Goal: Find specific page/section: Find specific page/section

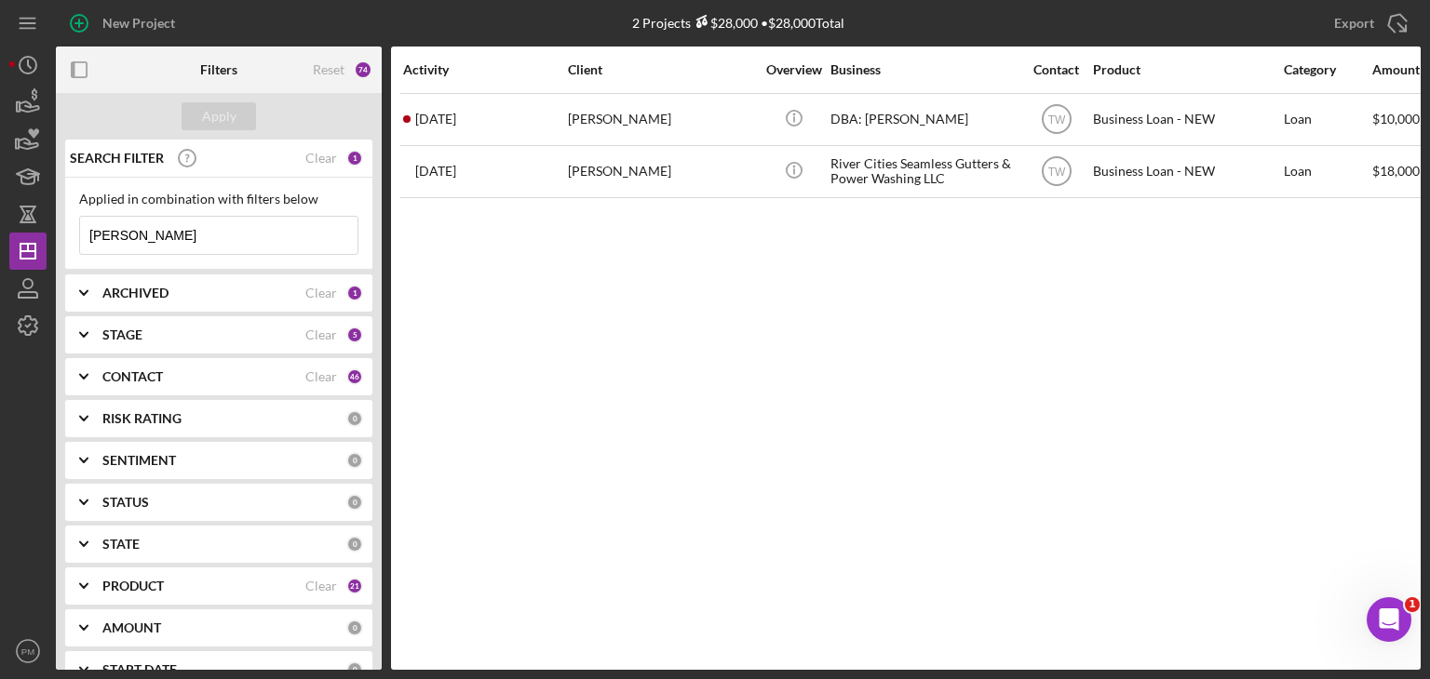
drag, startPoint x: 164, startPoint y: 232, endPoint x: 0, endPoint y: 237, distance: 163.9
click at [0, 237] on div "New Project 2 Projects $28,000 • $28,000 Total [PERSON_NAME] Export Icon/Export…" at bounding box center [715, 339] width 1430 height 679
click at [204, 381] on div "CONTACT" at bounding box center [203, 376] width 203 height 15
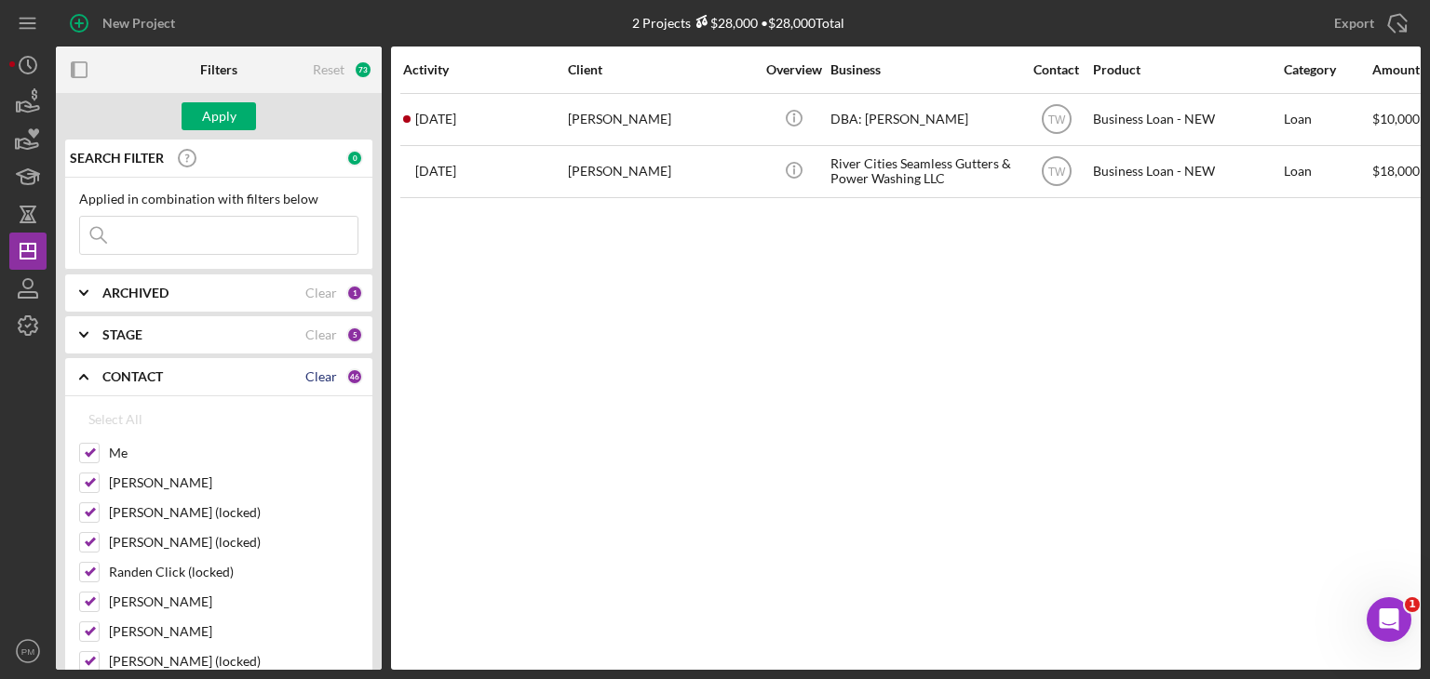
click at [318, 376] on div "Clear" at bounding box center [321, 376] width 32 height 15
checkbox input "false"
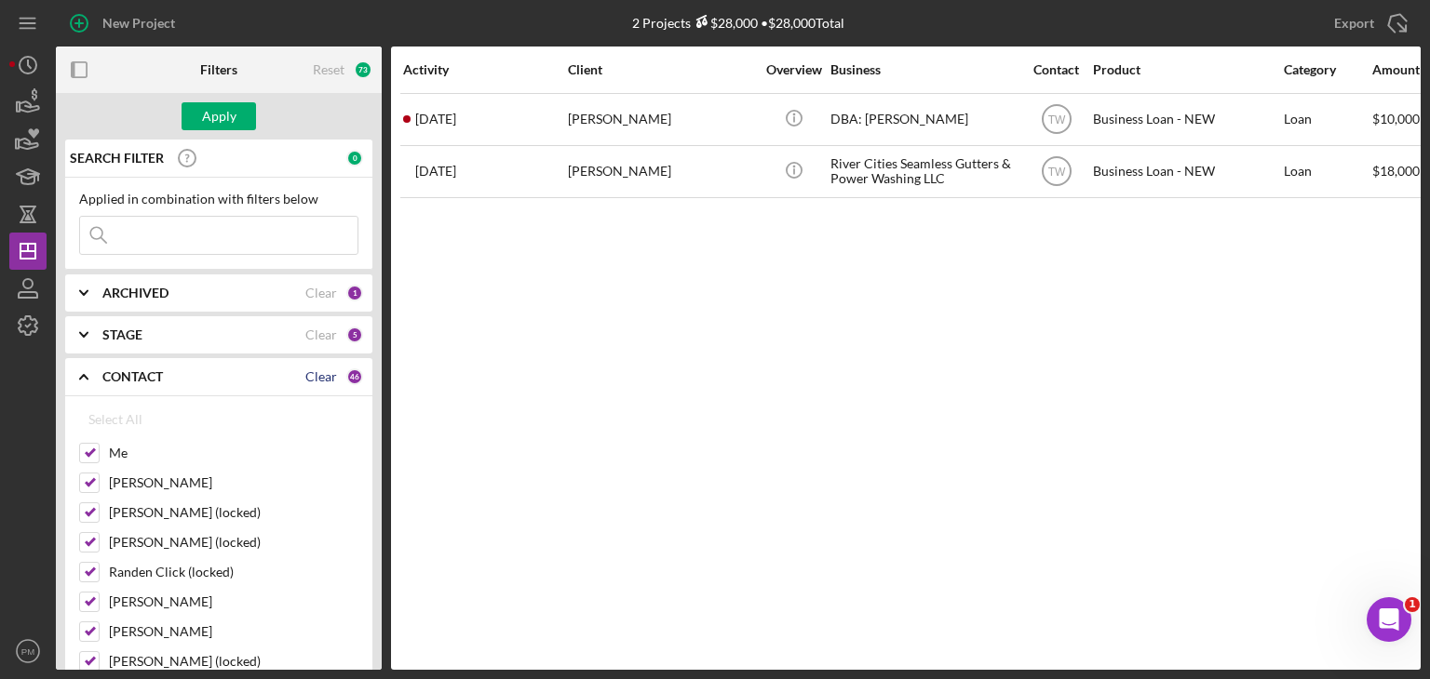
checkbox input "false"
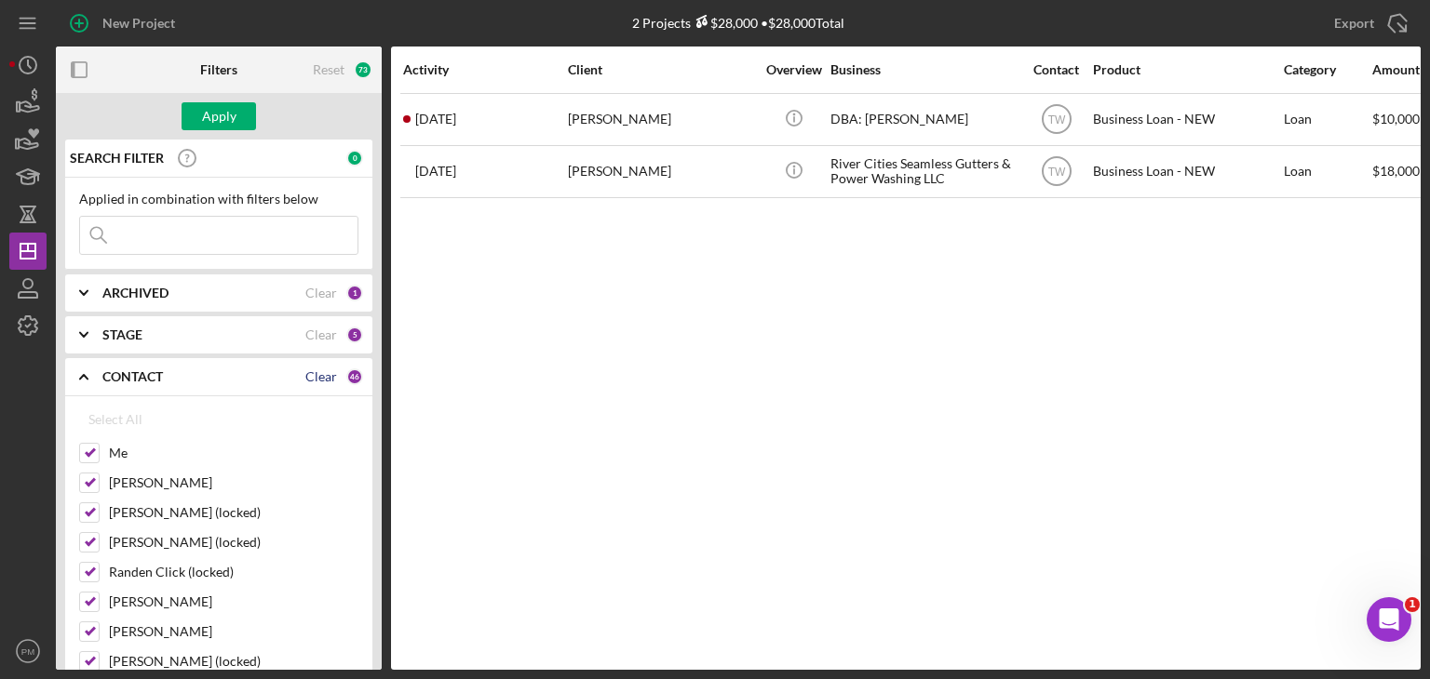
checkbox input "false"
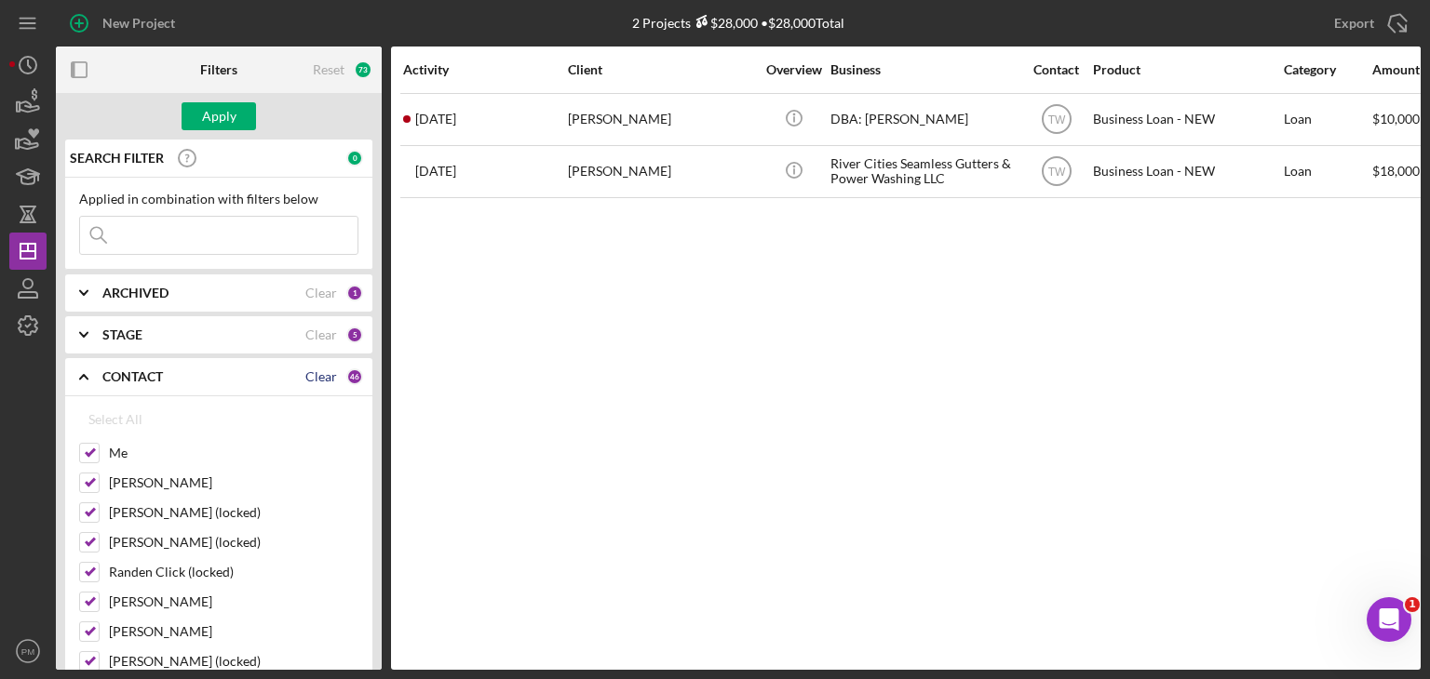
checkbox input "false"
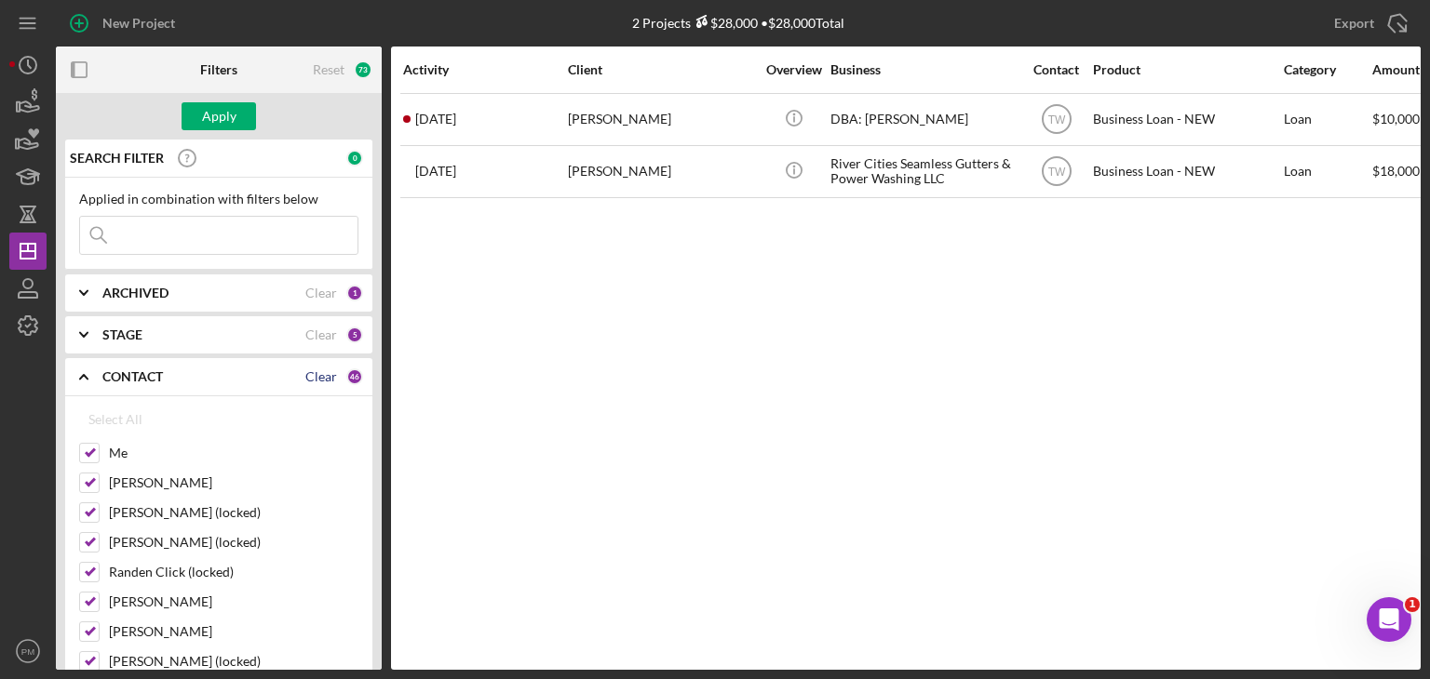
checkbox input "false"
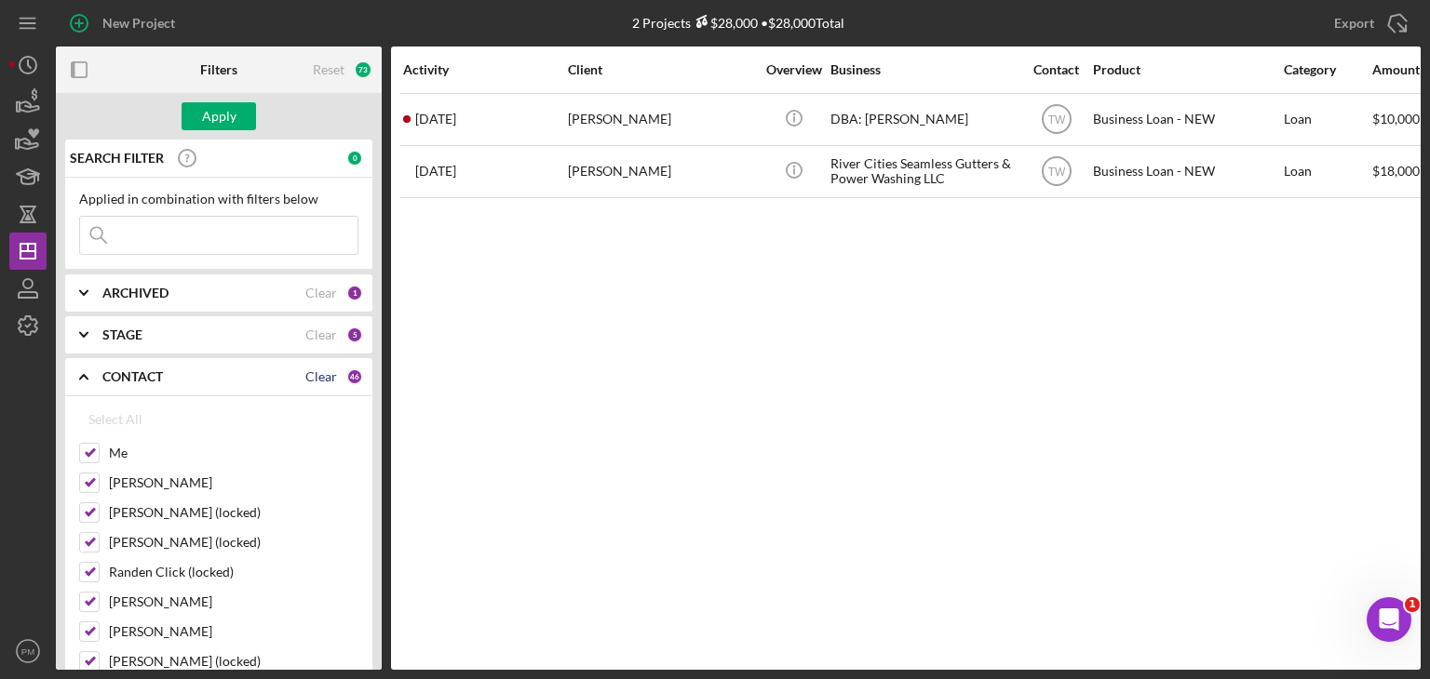
checkbox input "false"
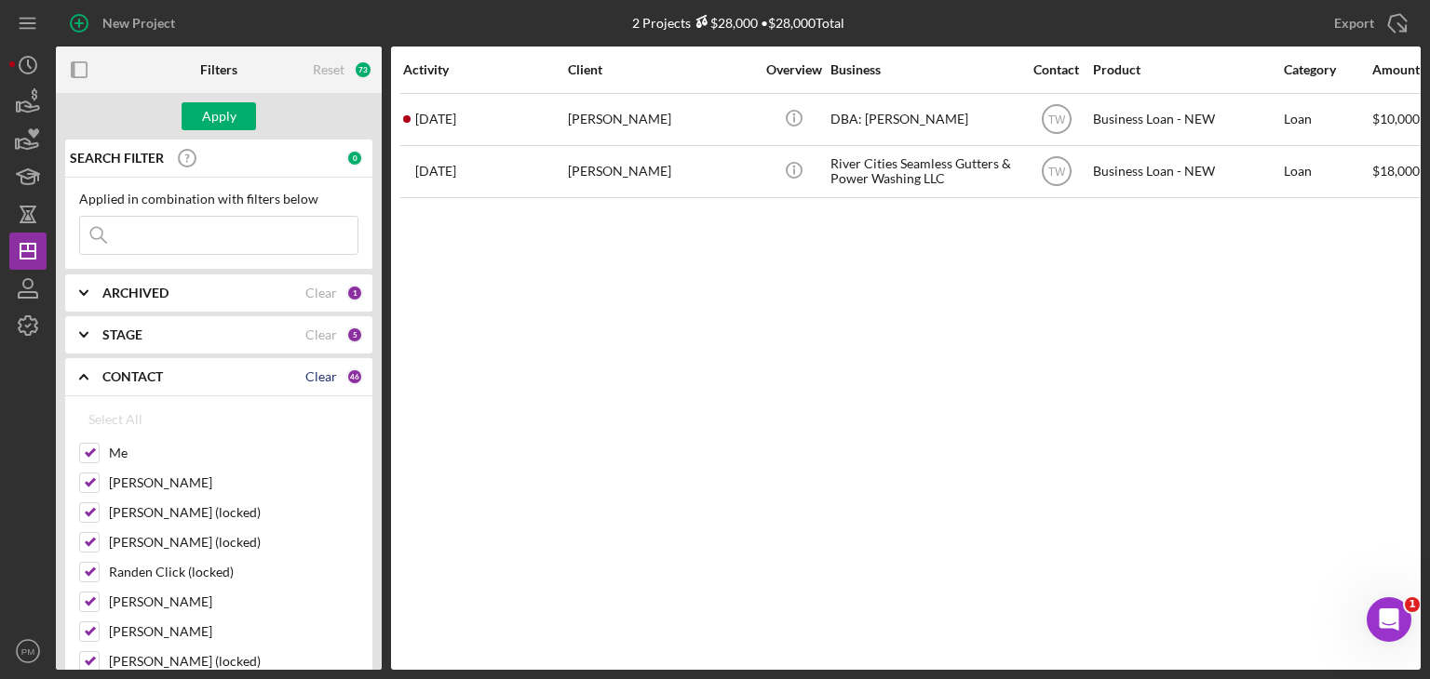
checkbox input "false"
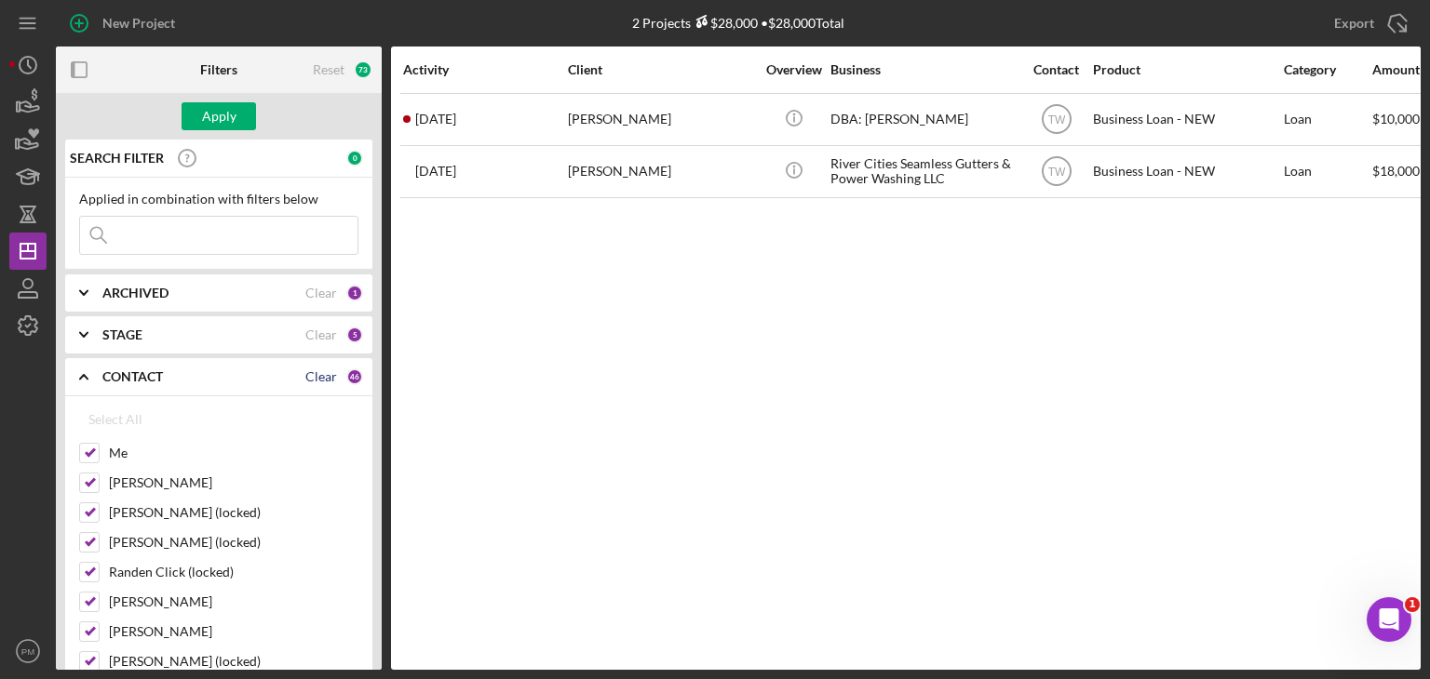
checkbox input "false"
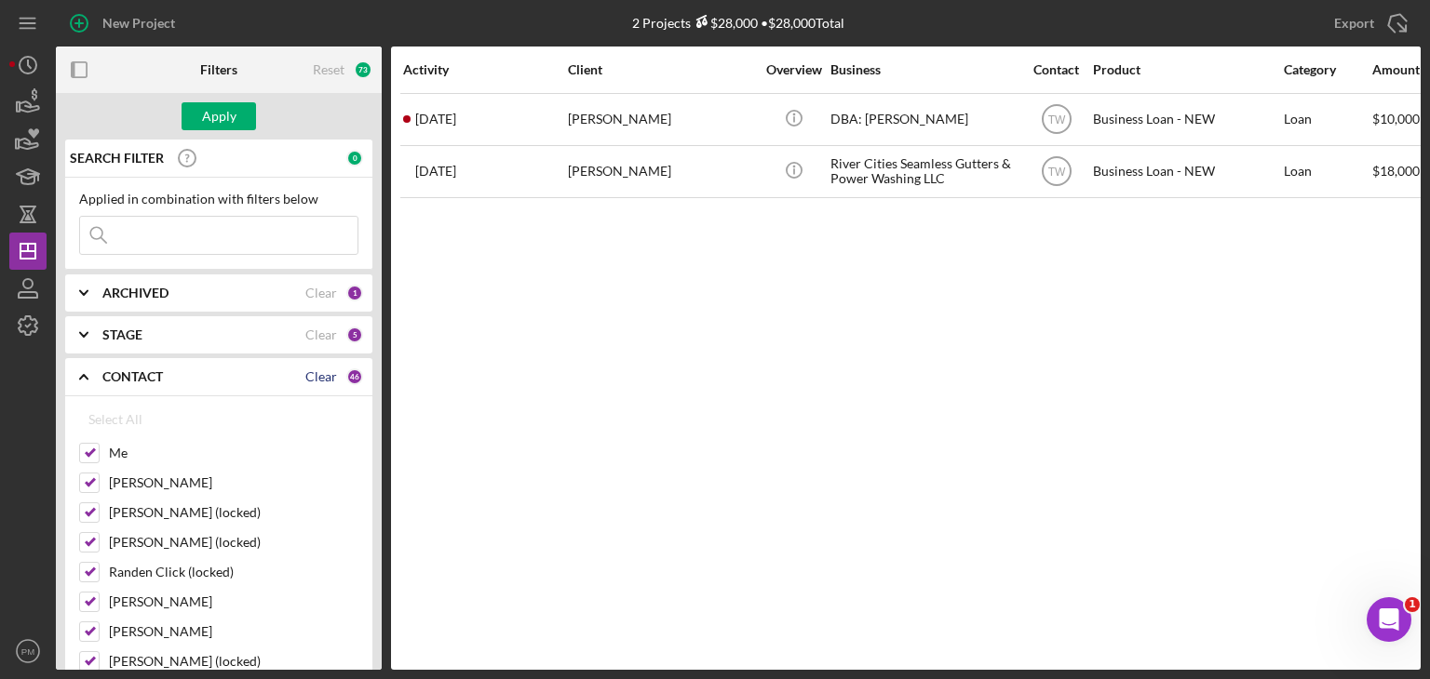
checkbox input "false"
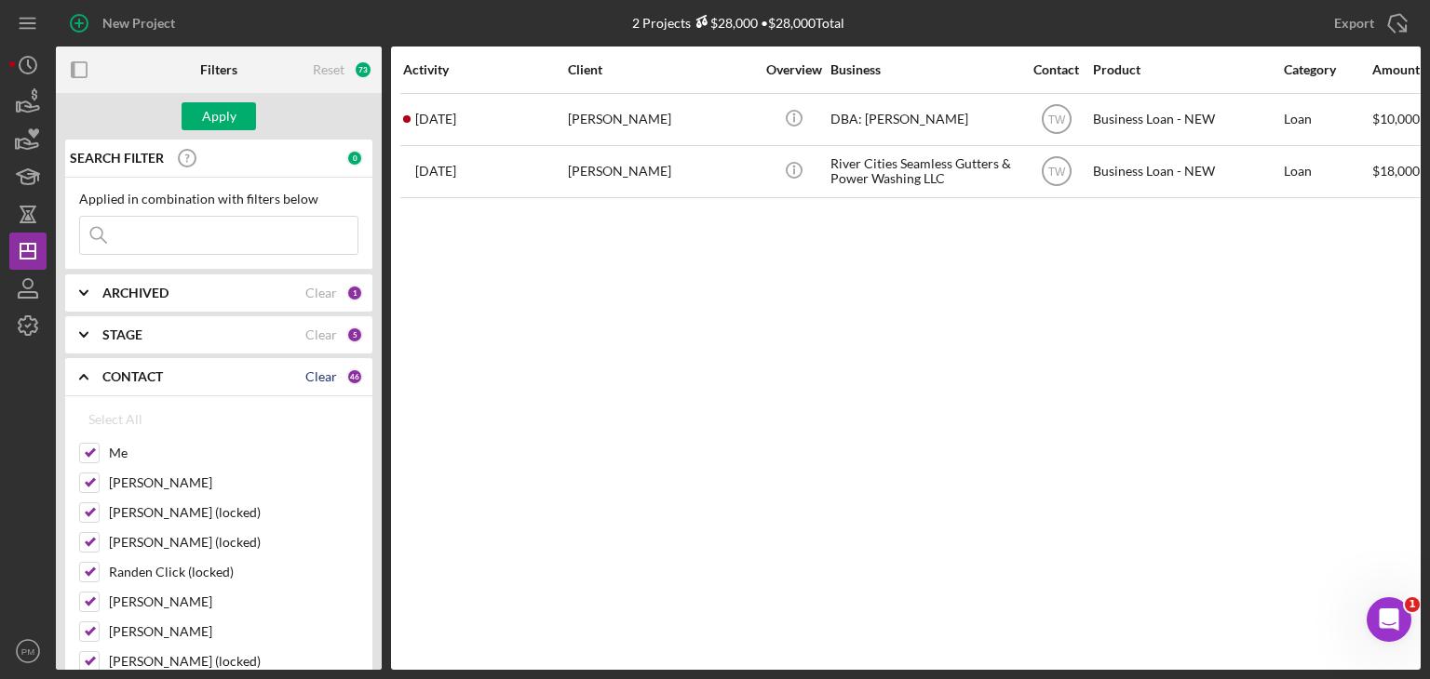
checkbox input "false"
click at [81, 451] on input "Me" at bounding box center [89, 453] width 19 height 19
checkbox input "true"
click at [91, 478] on input "[PERSON_NAME]" at bounding box center [89, 483] width 19 height 19
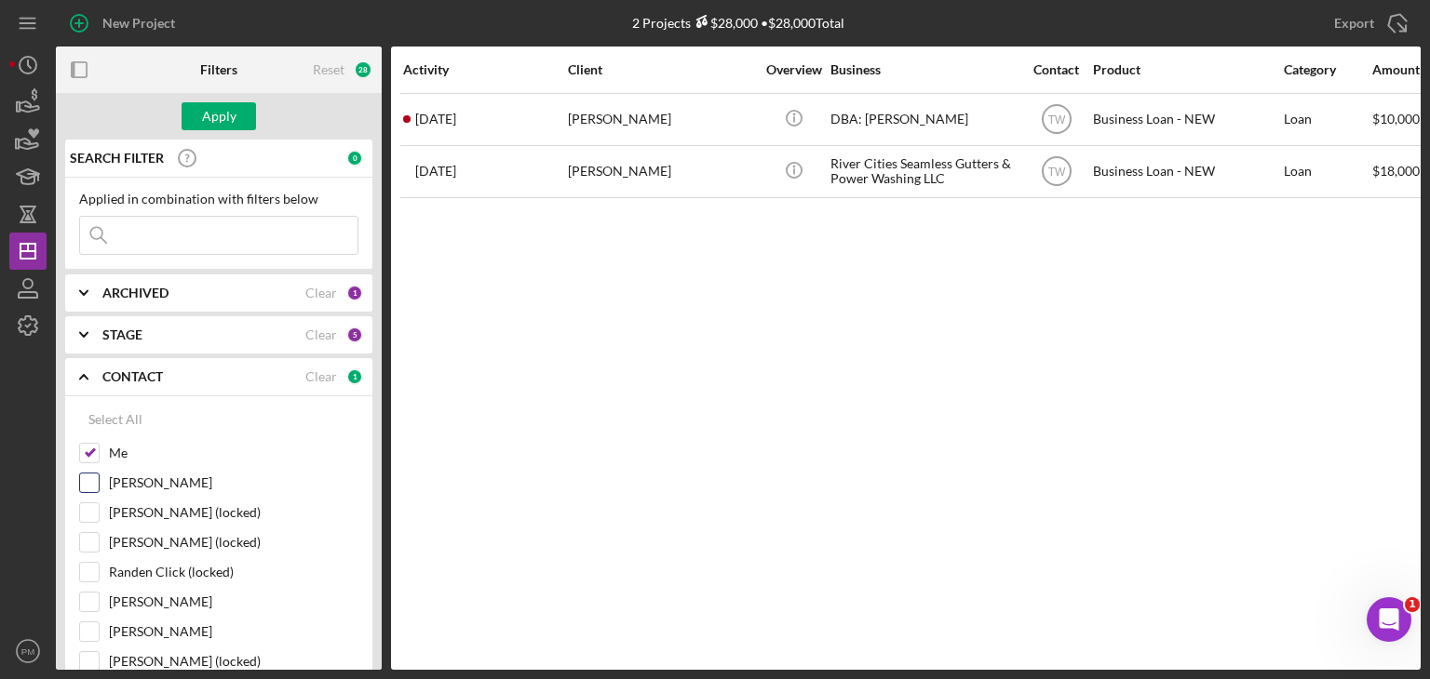
checkbox input "true"
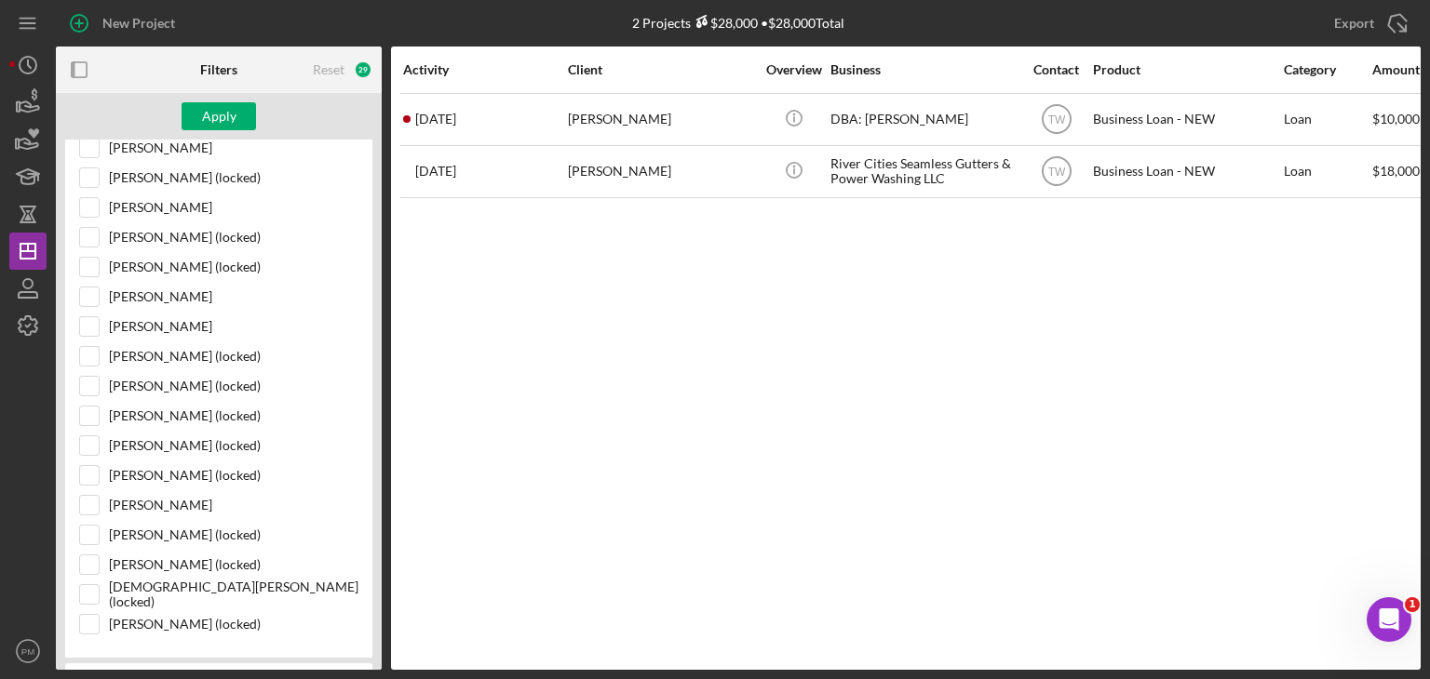
scroll to position [1656, 0]
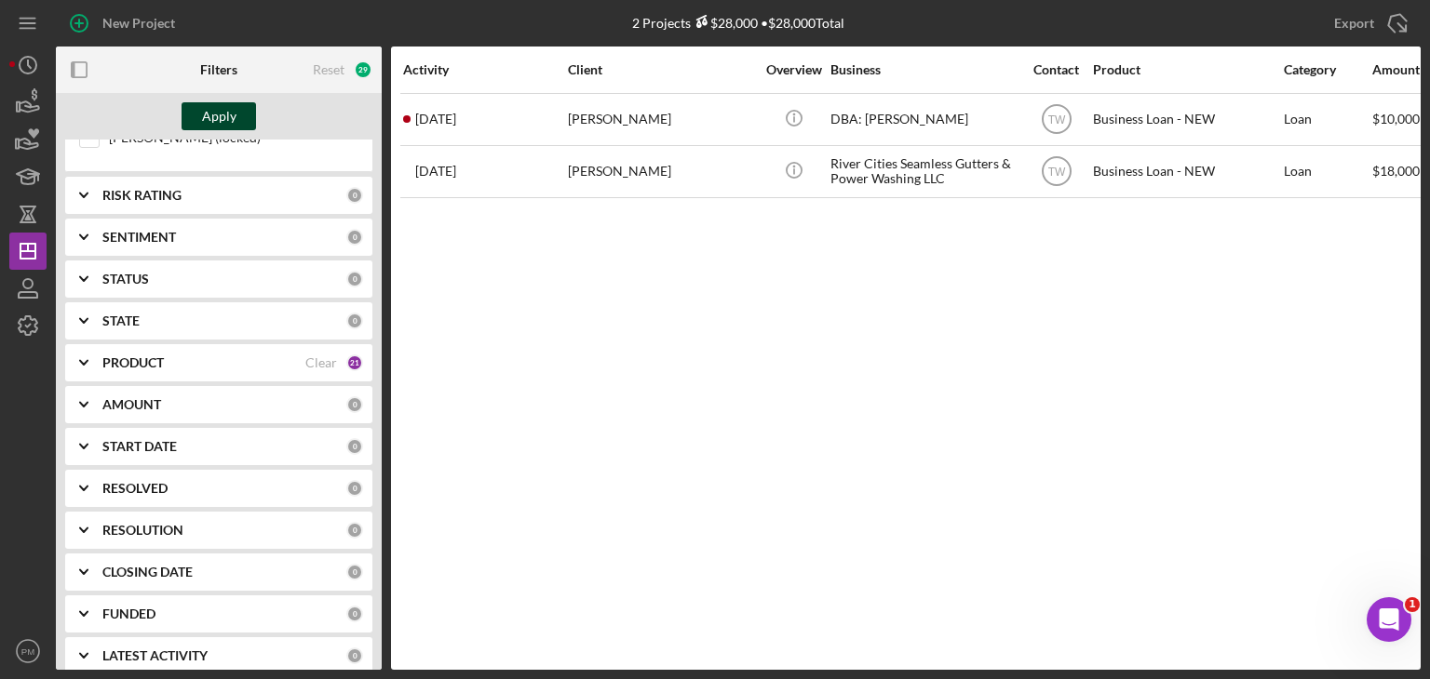
click at [205, 120] on div "Apply" at bounding box center [219, 116] width 34 height 28
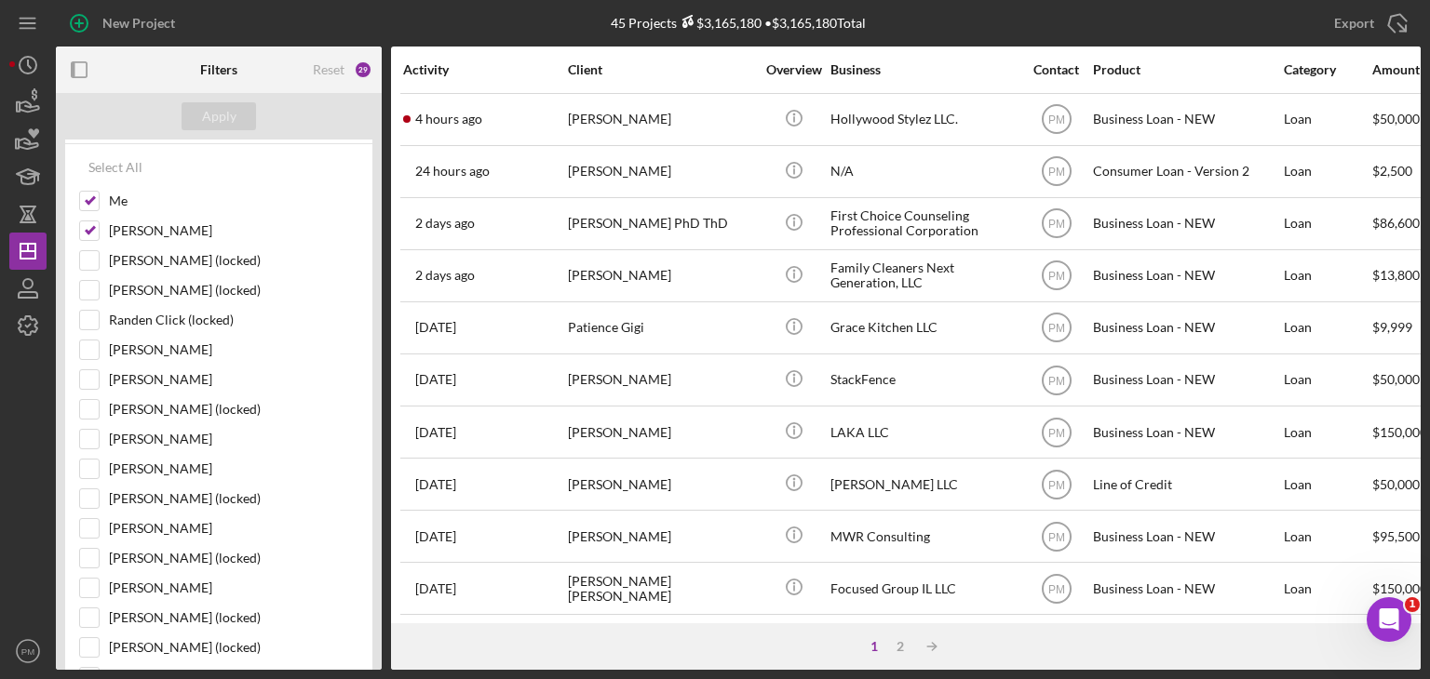
scroll to position [0, 0]
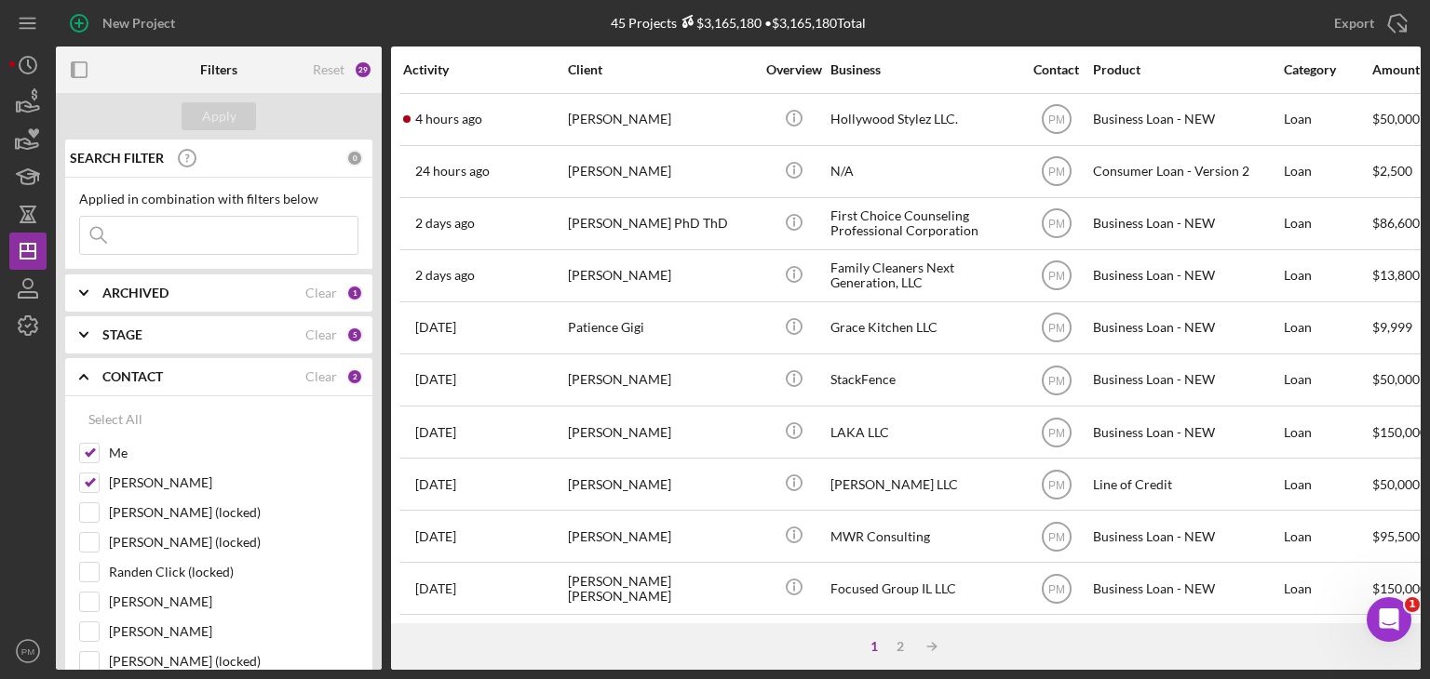
click at [263, 244] on input at bounding box center [218, 235] width 277 height 37
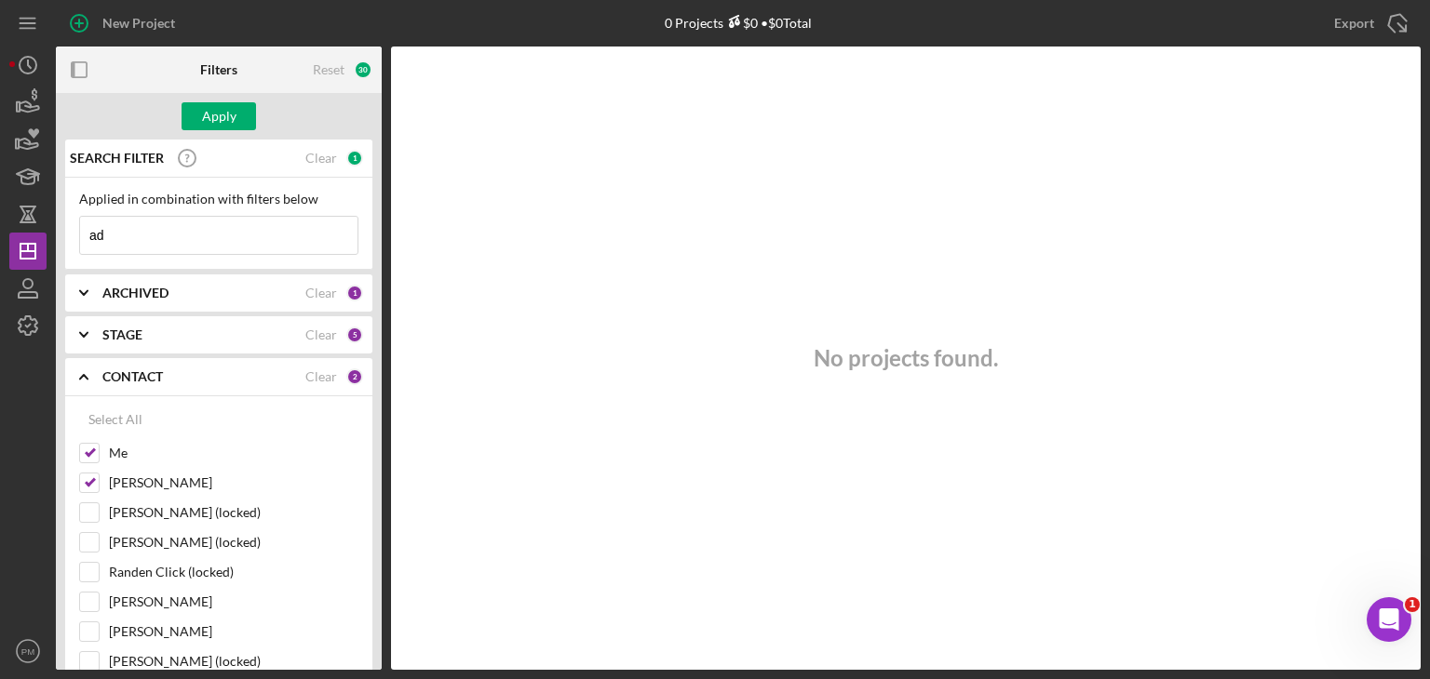
type input "a"
click at [98, 418] on div "Select All" at bounding box center [115, 419] width 54 height 37
checkbox input "true"
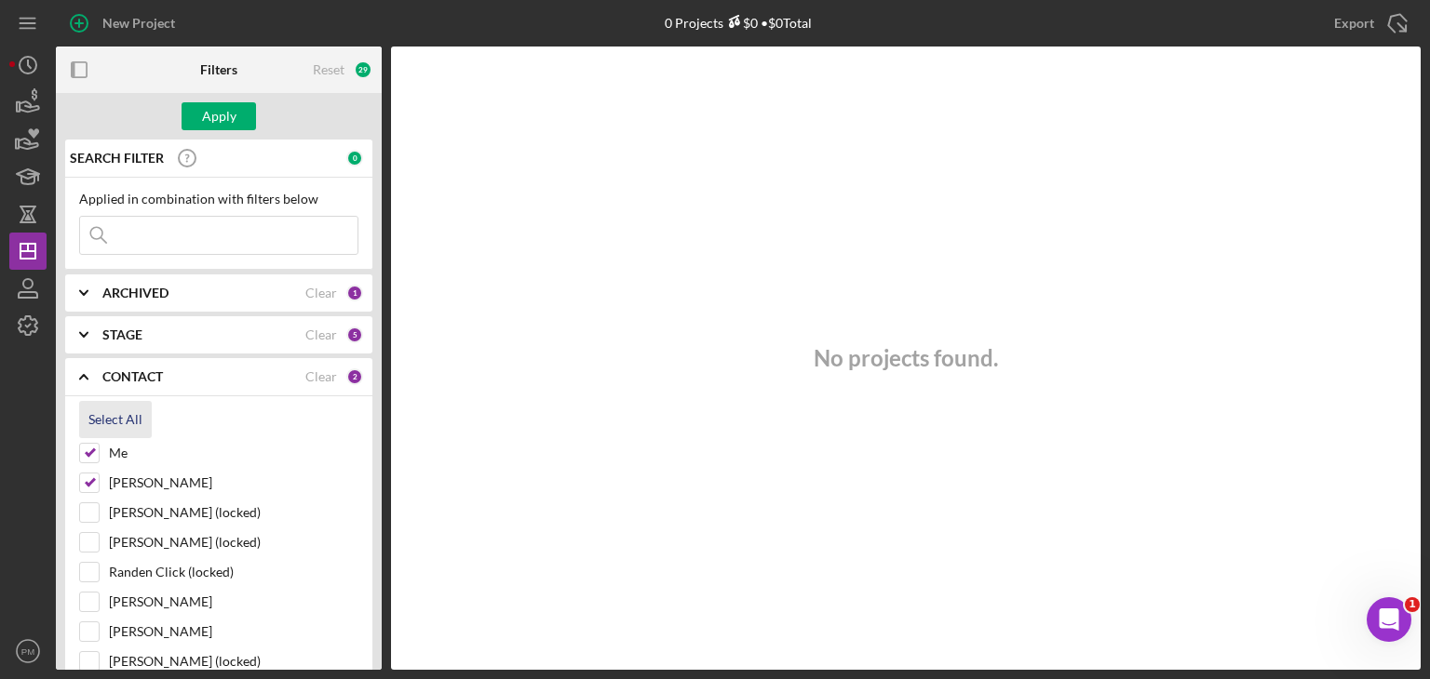
checkbox input "true"
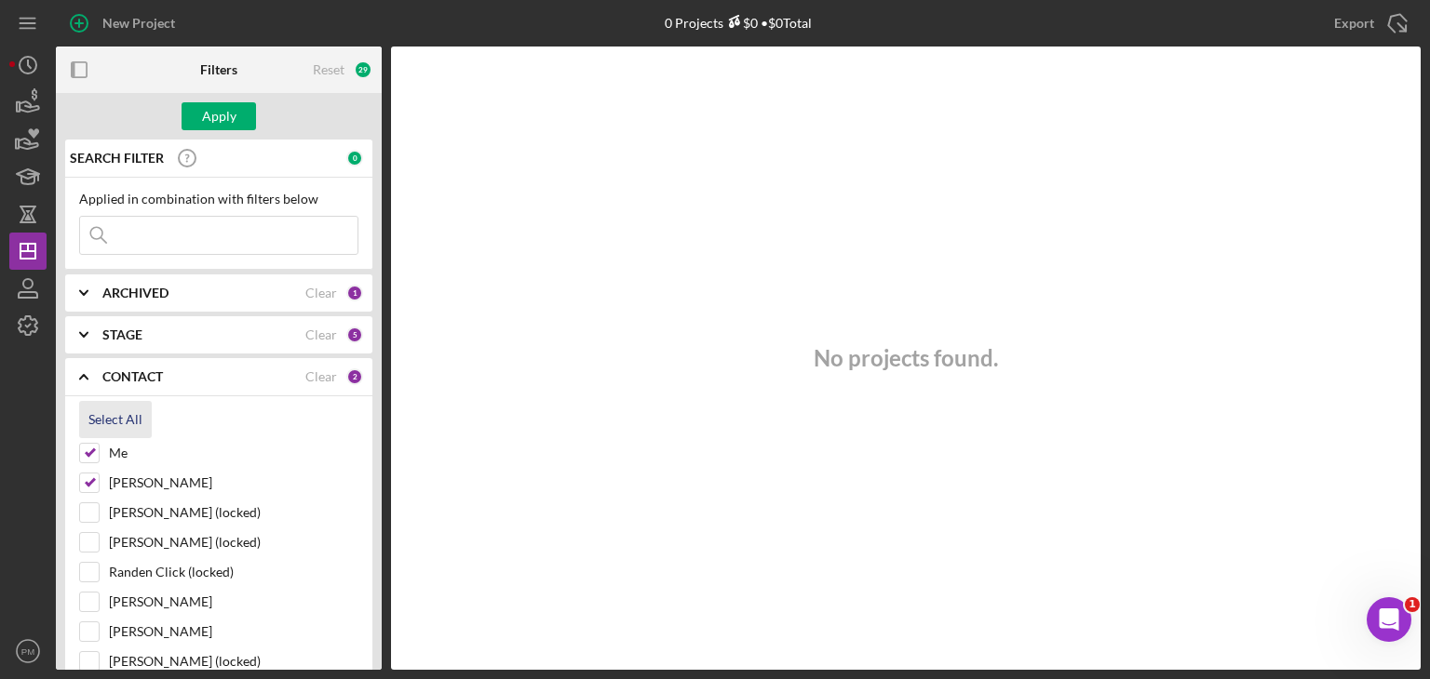
checkbox input "true"
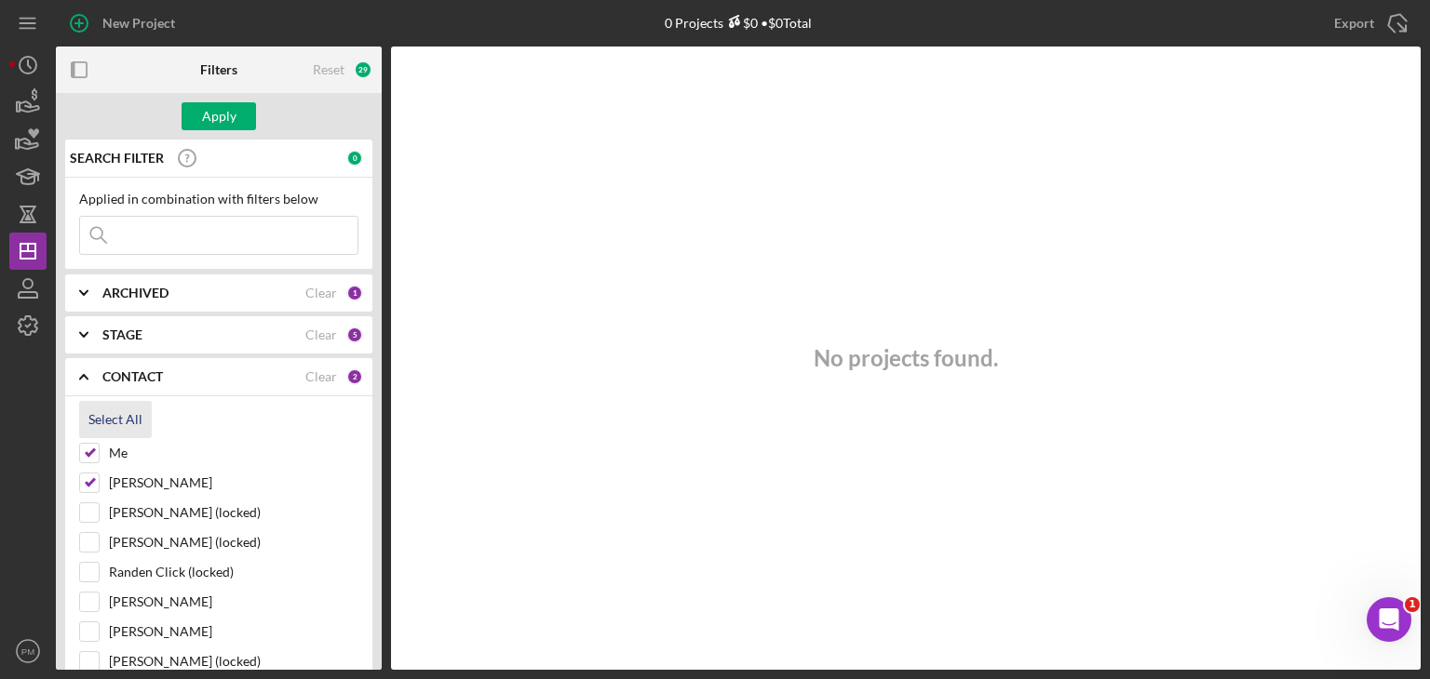
checkbox input "true"
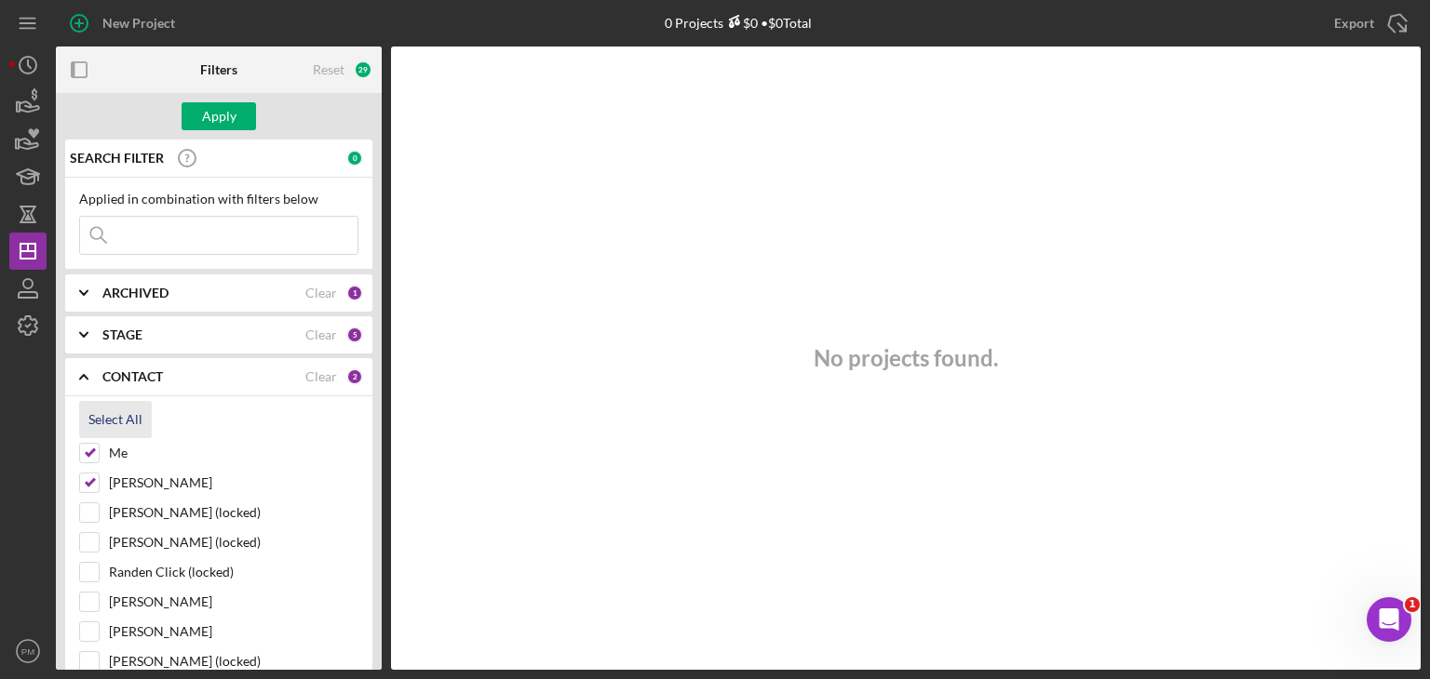
checkbox input "true"
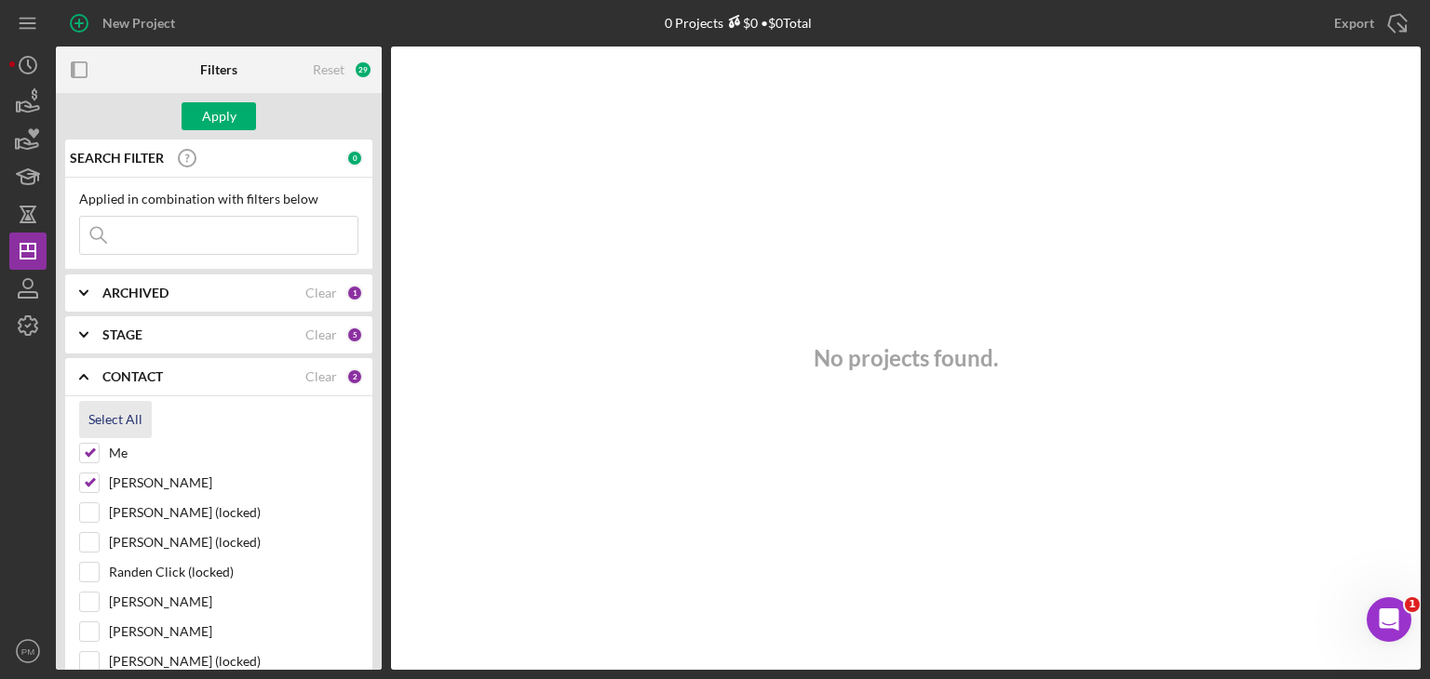
checkbox input "true"
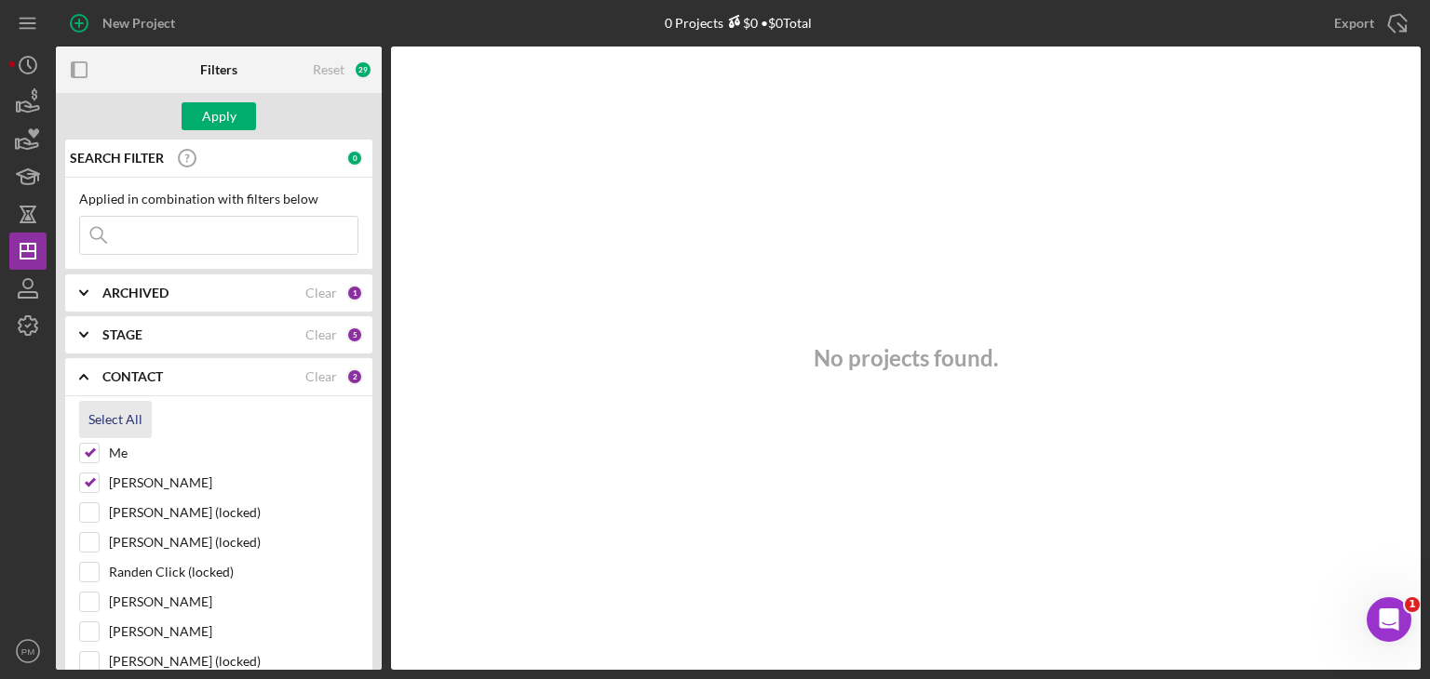
checkbox input "true"
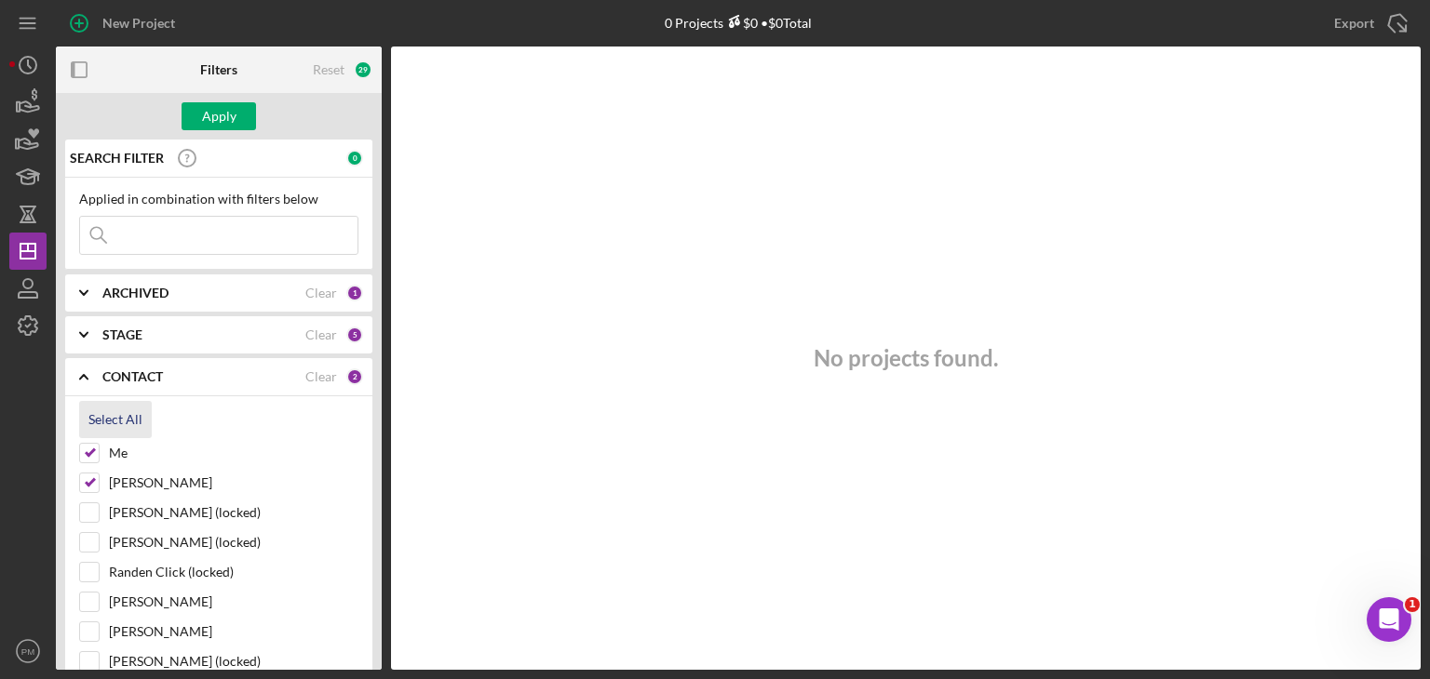
checkbox input "true"
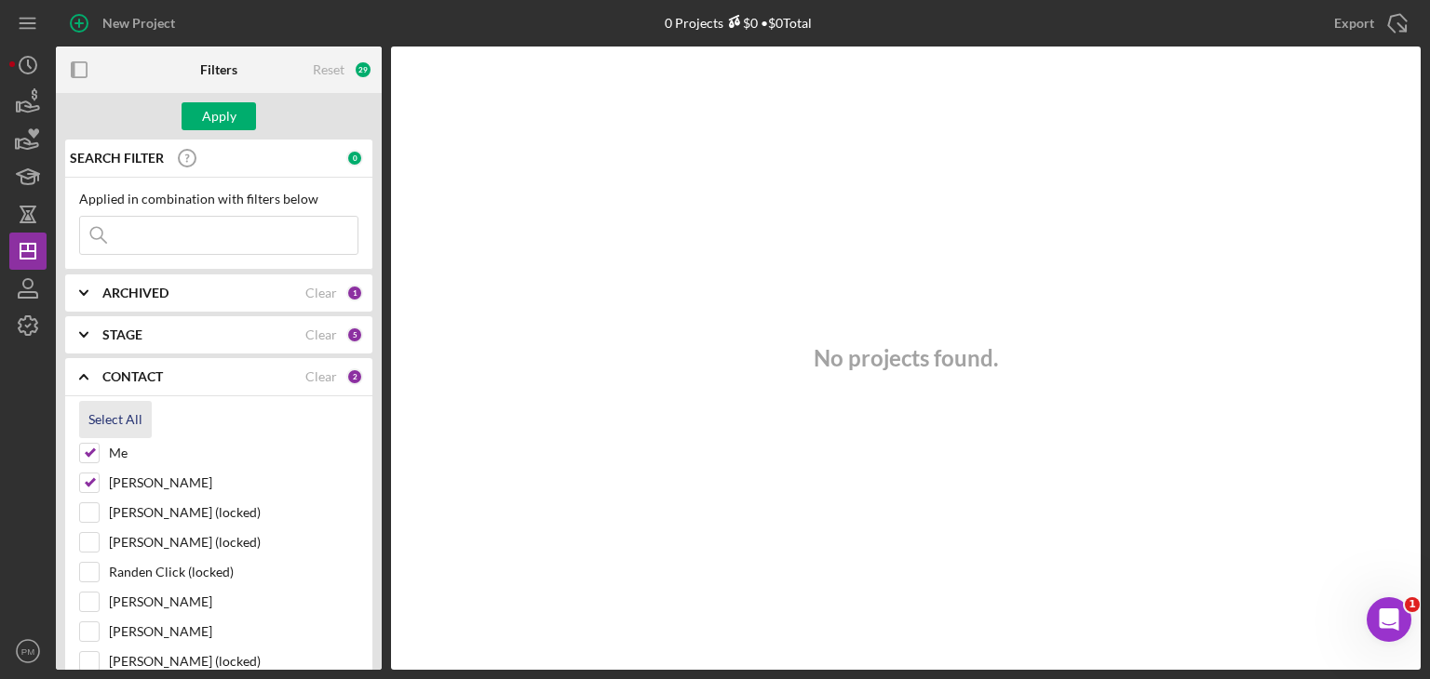
checkbox input "true"
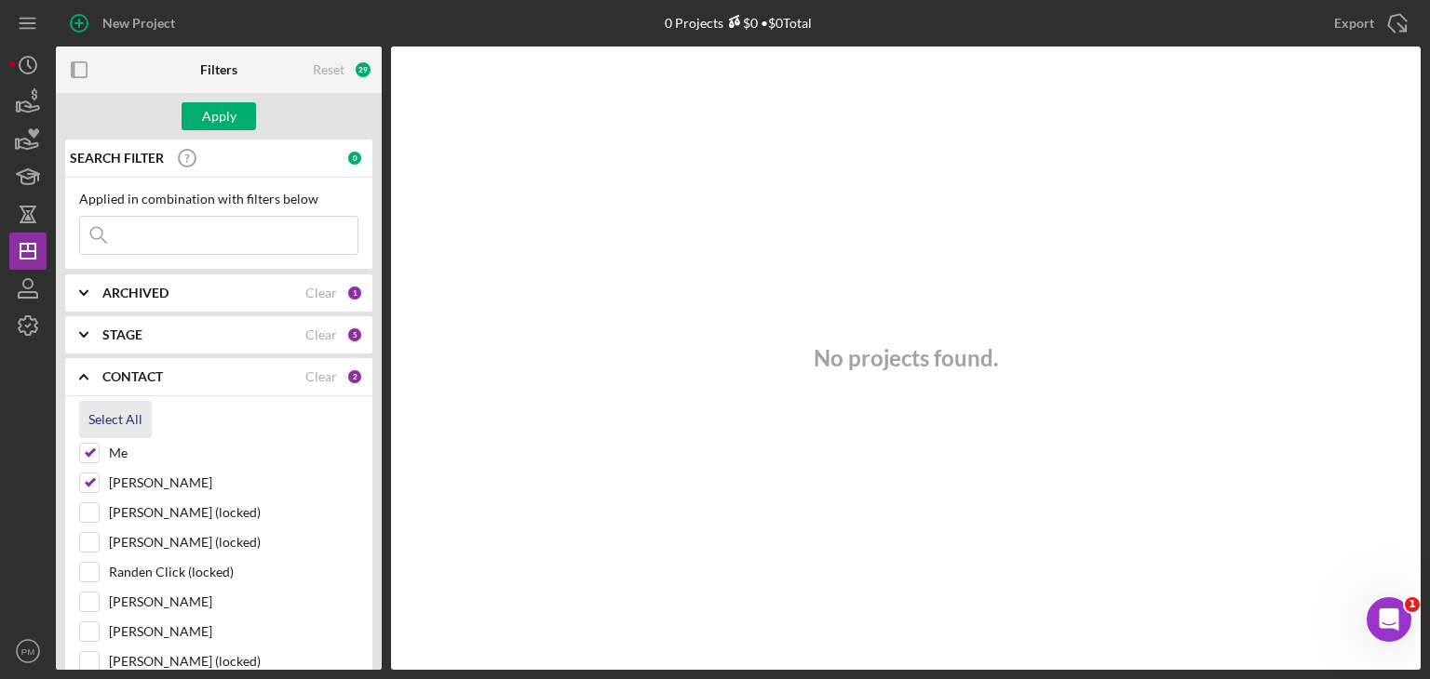
checkbox input "true"
click at [181, 242] on input at bounding box center [218, 235] width 277 height 37
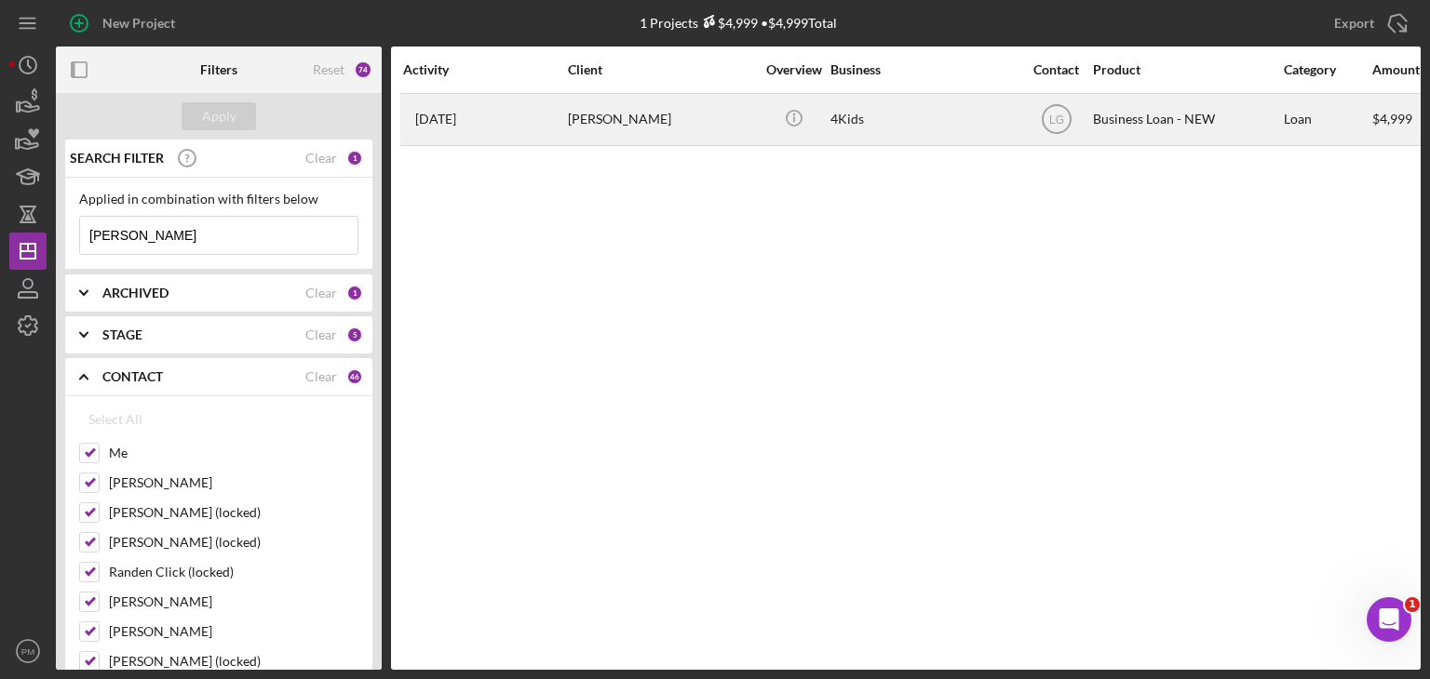
type input "[PERSON_NAME]"
click at [587, 116] on div "[PERSON_NAME]" at bounding box center [661, 119] width 186 height 49
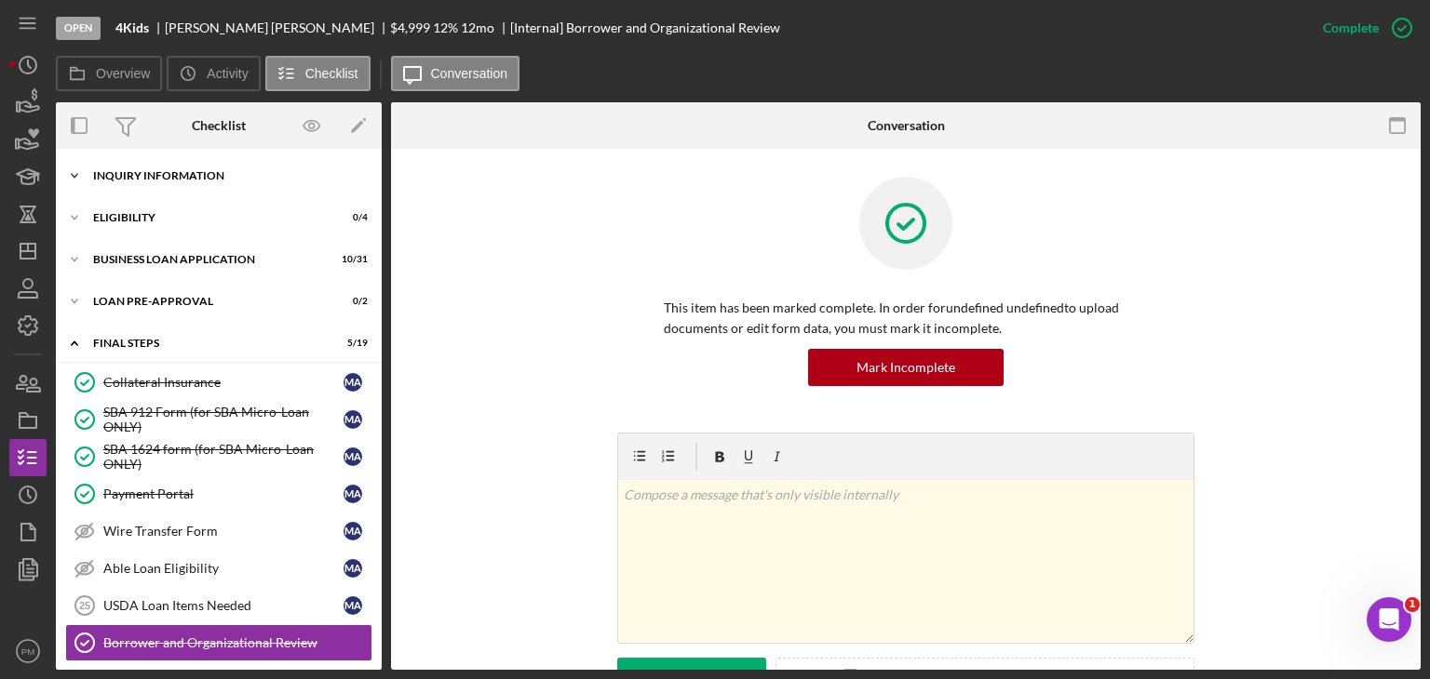
click at [175, 191] on div "Icon/Expander INQUIRY INFORMATION 4 / 11" at bounding box center [219, 175] width 326 height 37
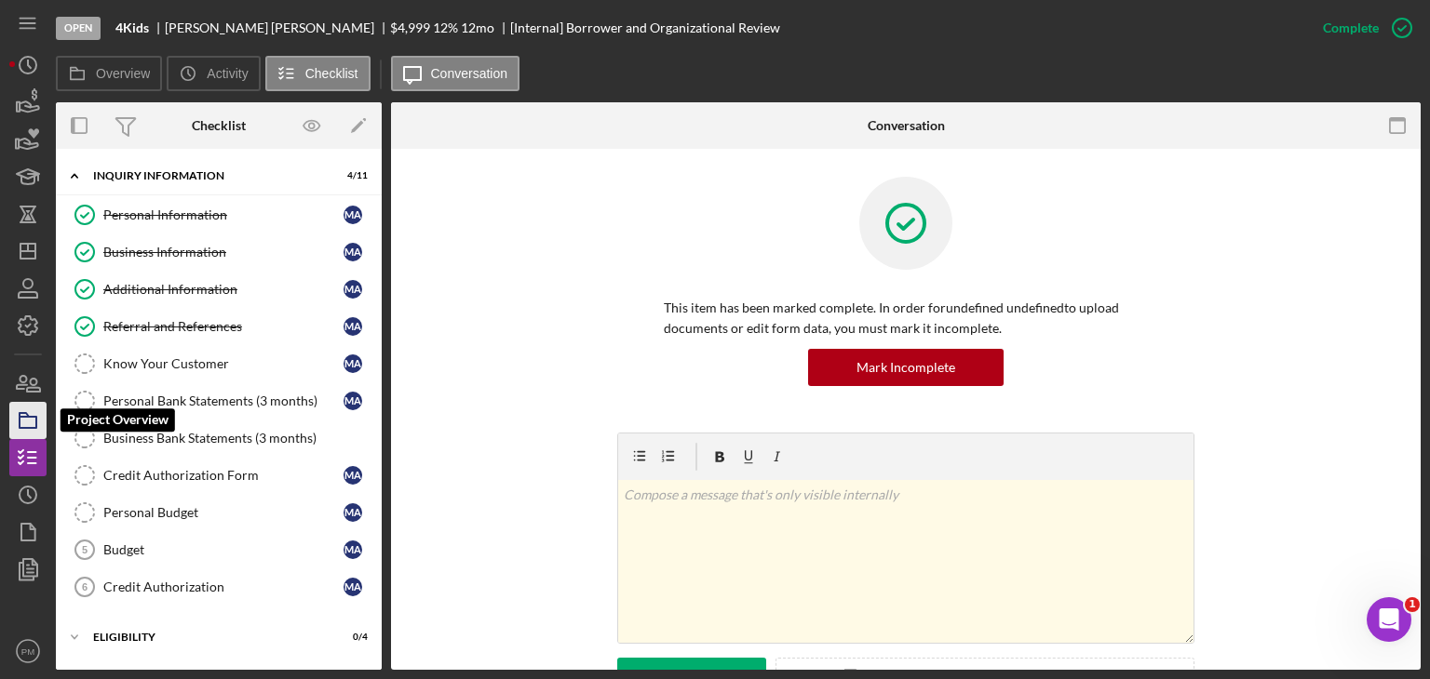
click at [23, 419] on icon "button" at bounding box center [28, 420] width 47 height 47
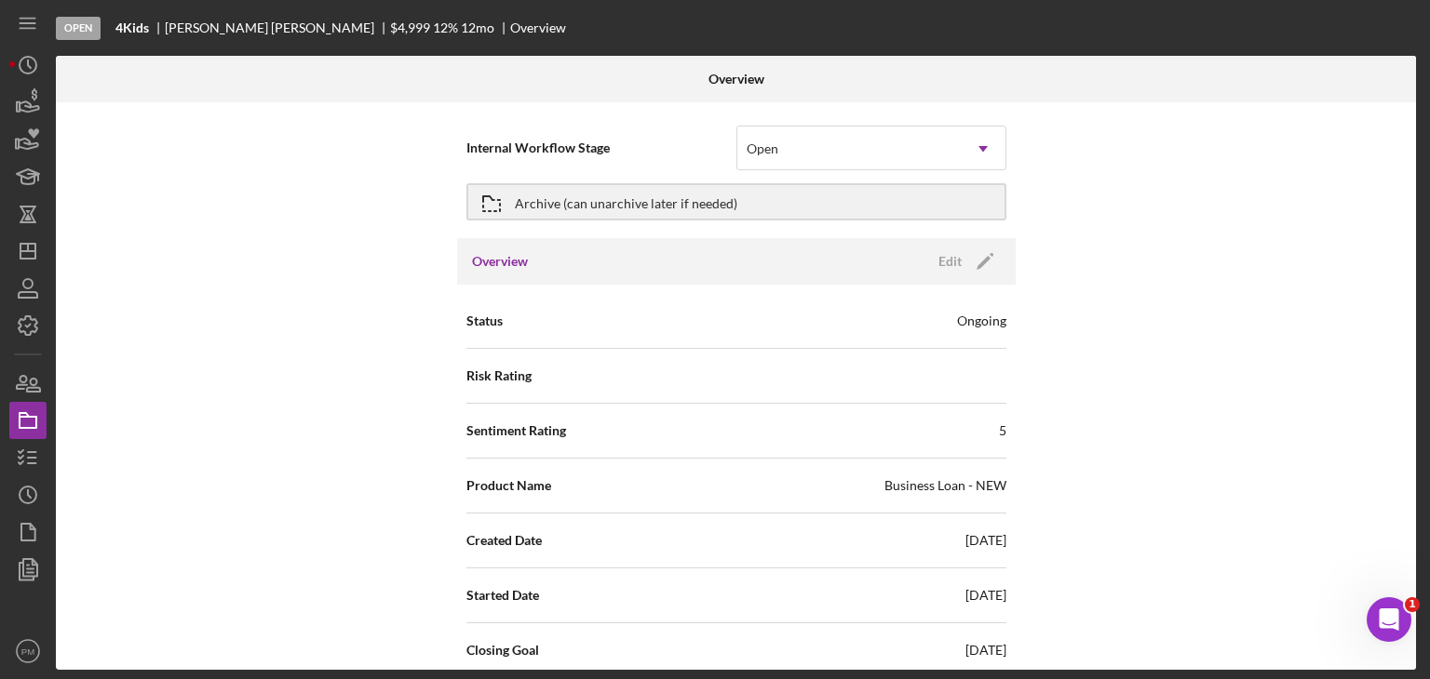
click at [89, 500] on div "Internal Workflow Stage Open Icon/Dropdown Arrow Archive (can unarchive later i…" at bounding box center [736, 386] width 1360 height 568
click at [30, 258] on polygon "button" at bounding box center [27, 251] width 15 height 15
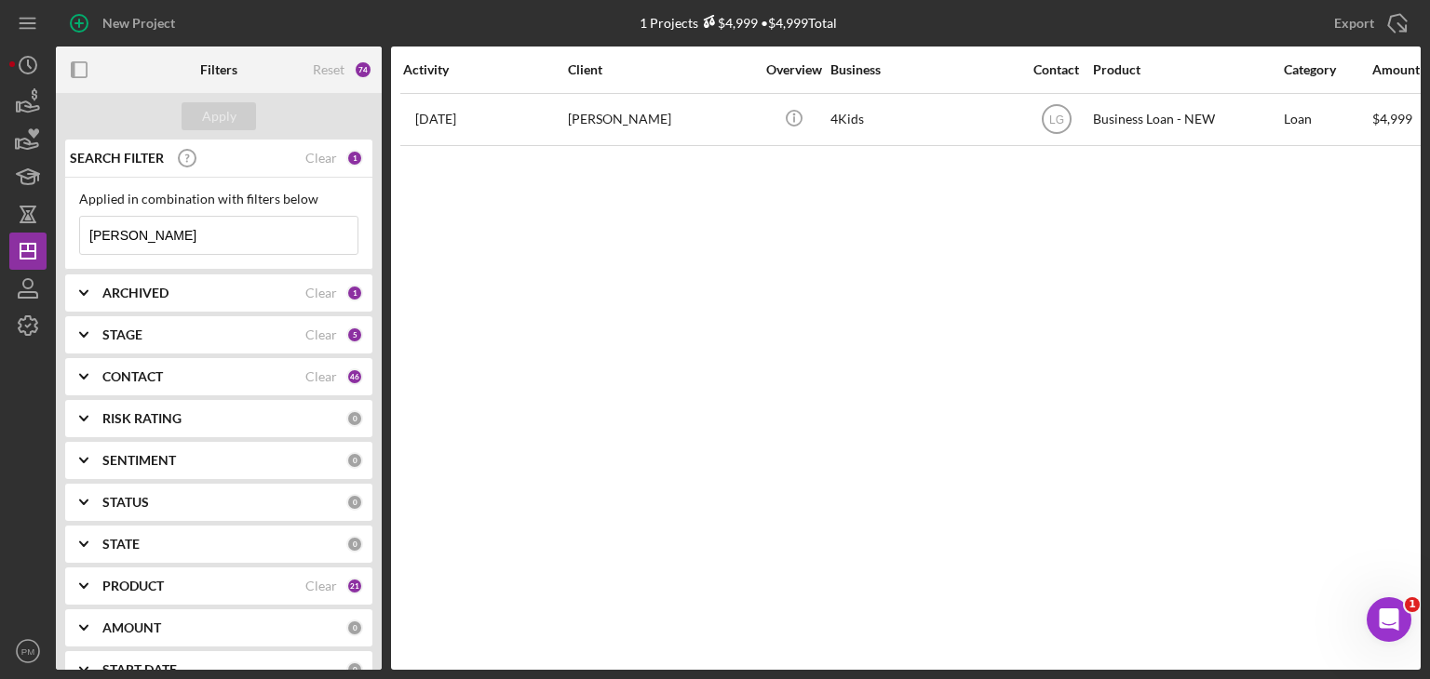
drag, startPoint x: 164, startPoint y: 232, endPoint x: 0, endPoint y: 232, distance: 163.8
click at [0, 232] on div "New Project 1 Projects $4,999 • $4,999 Total [PERSON_NAME] Export Icon/Export F…" at bounding box center [715, 339] width 1430 height 679
